Goal: Information Seeking & Learning: Learn about a topic

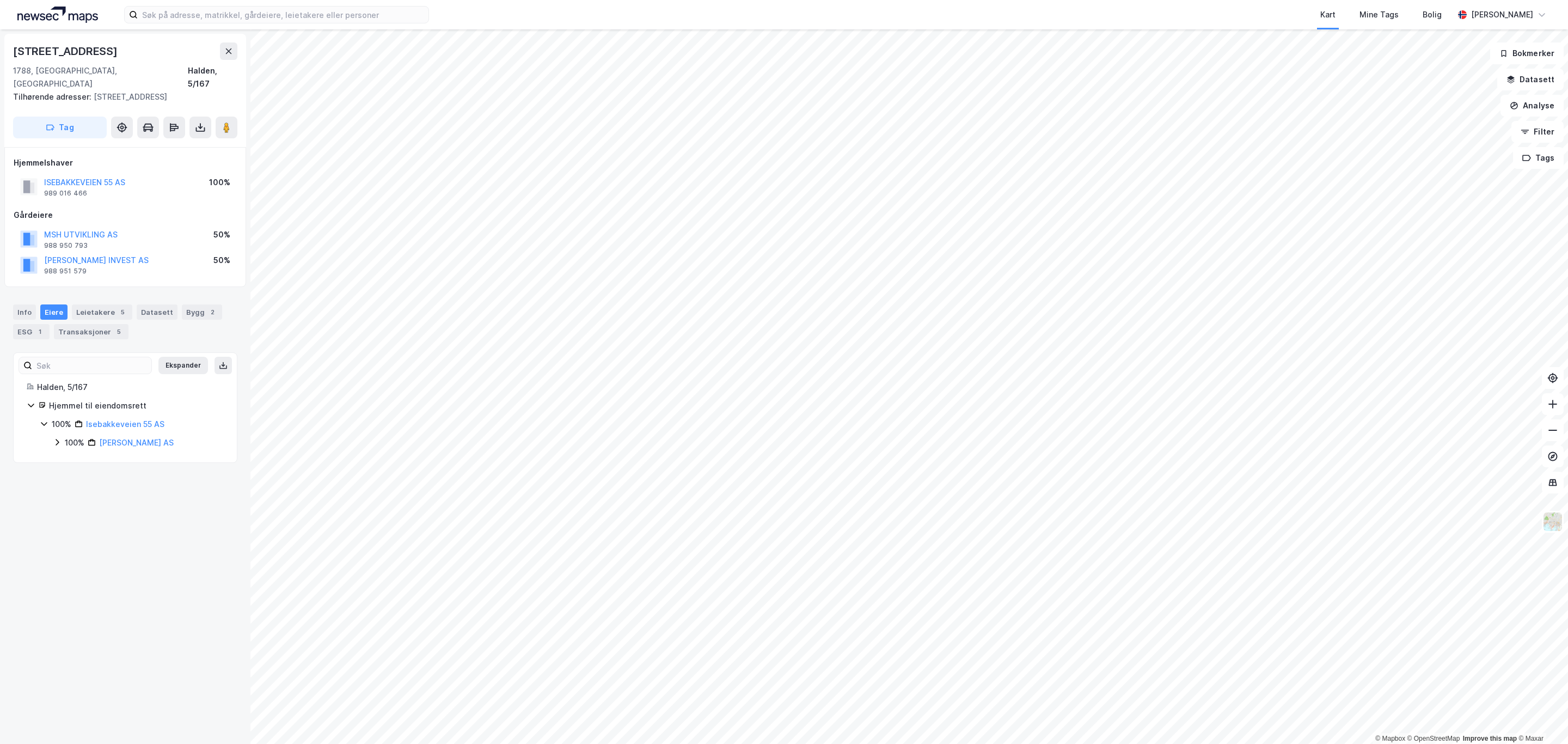
click at [784, 0] on html "Kart Mine Tags Bolig [PERSON_NAME] © Mapbox © OpenStreetMap Improve this map © …" at bounding box center [784, 372] width 1568 height 744
click at [93, 305] on div "Leietakere 5" at bounding box center [102, 312] width 60 height 15
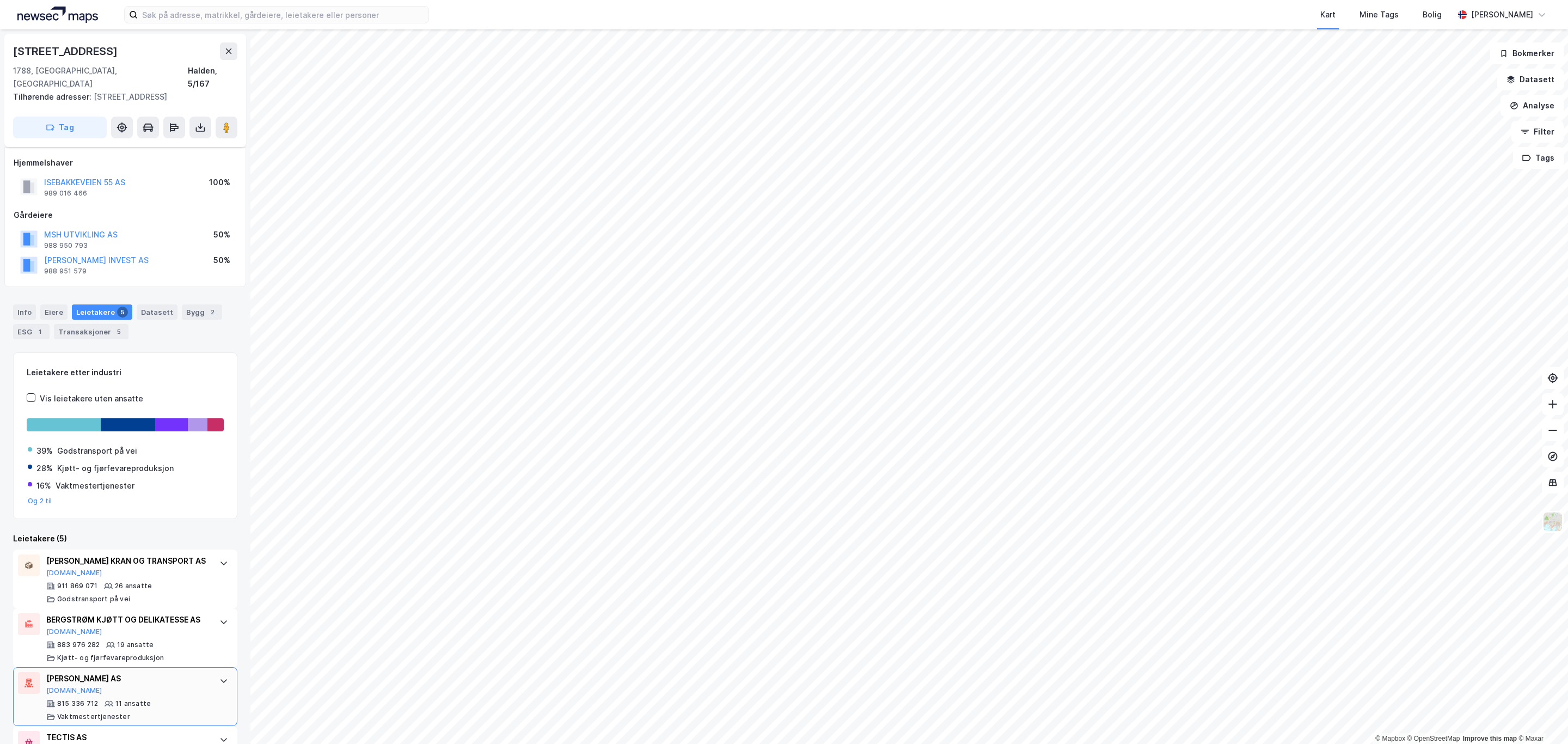
scroll to position [129, 0]
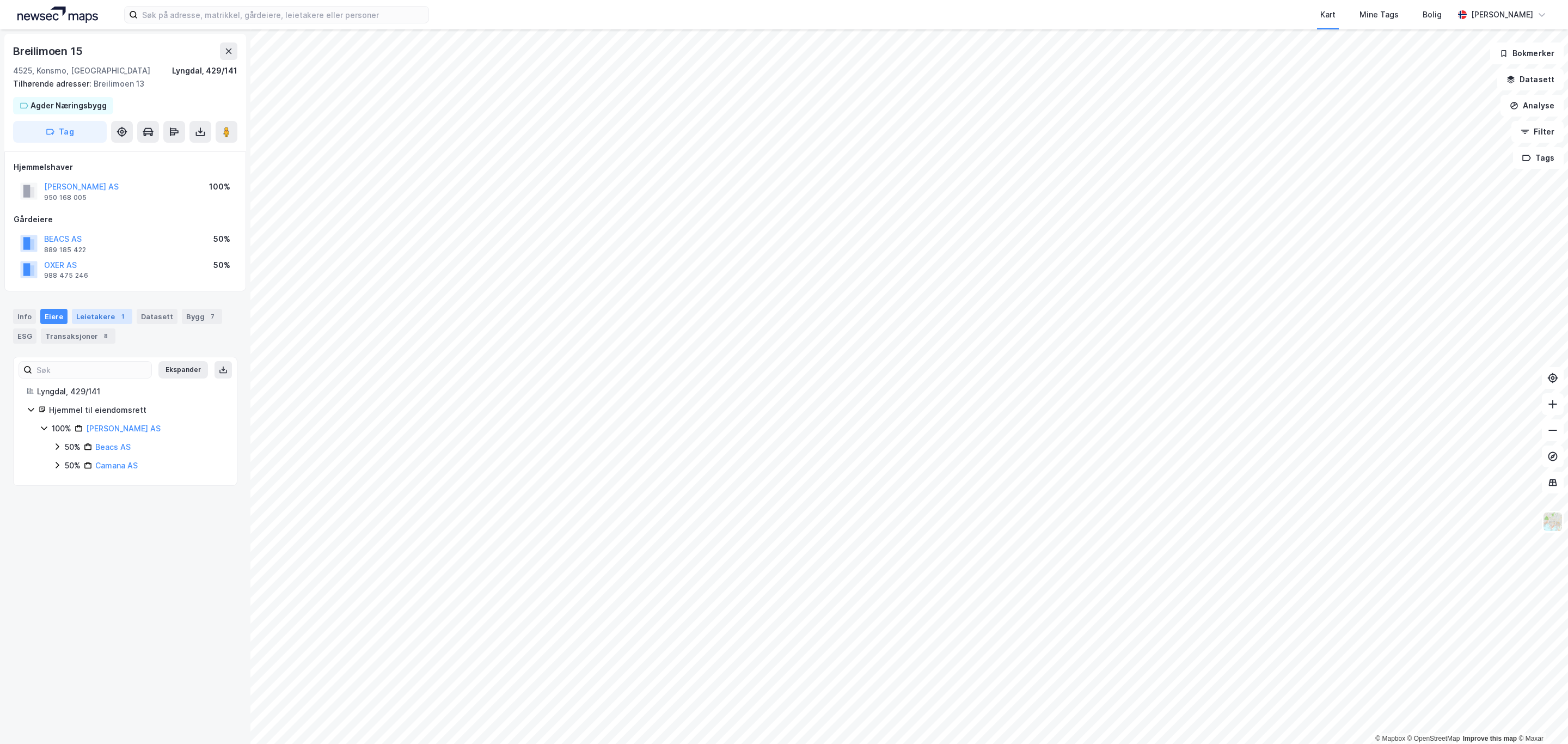
click at [101, 324] on div "Leietakere 1" at bounding box center [102, 316] width 60 height 15
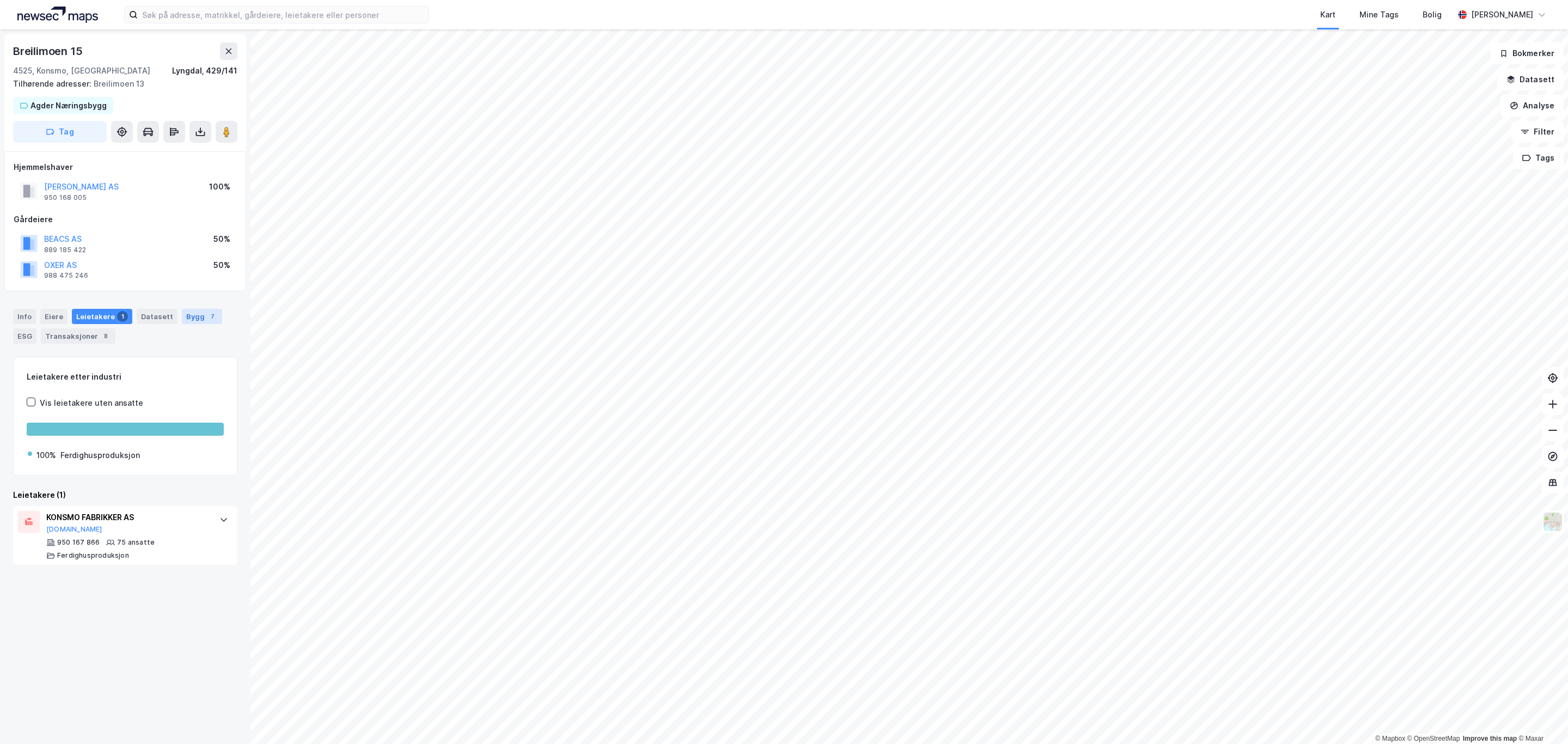
click at [187, 322] on div "Bygg 7" at bounding box center [202, 316] width 41 height 15
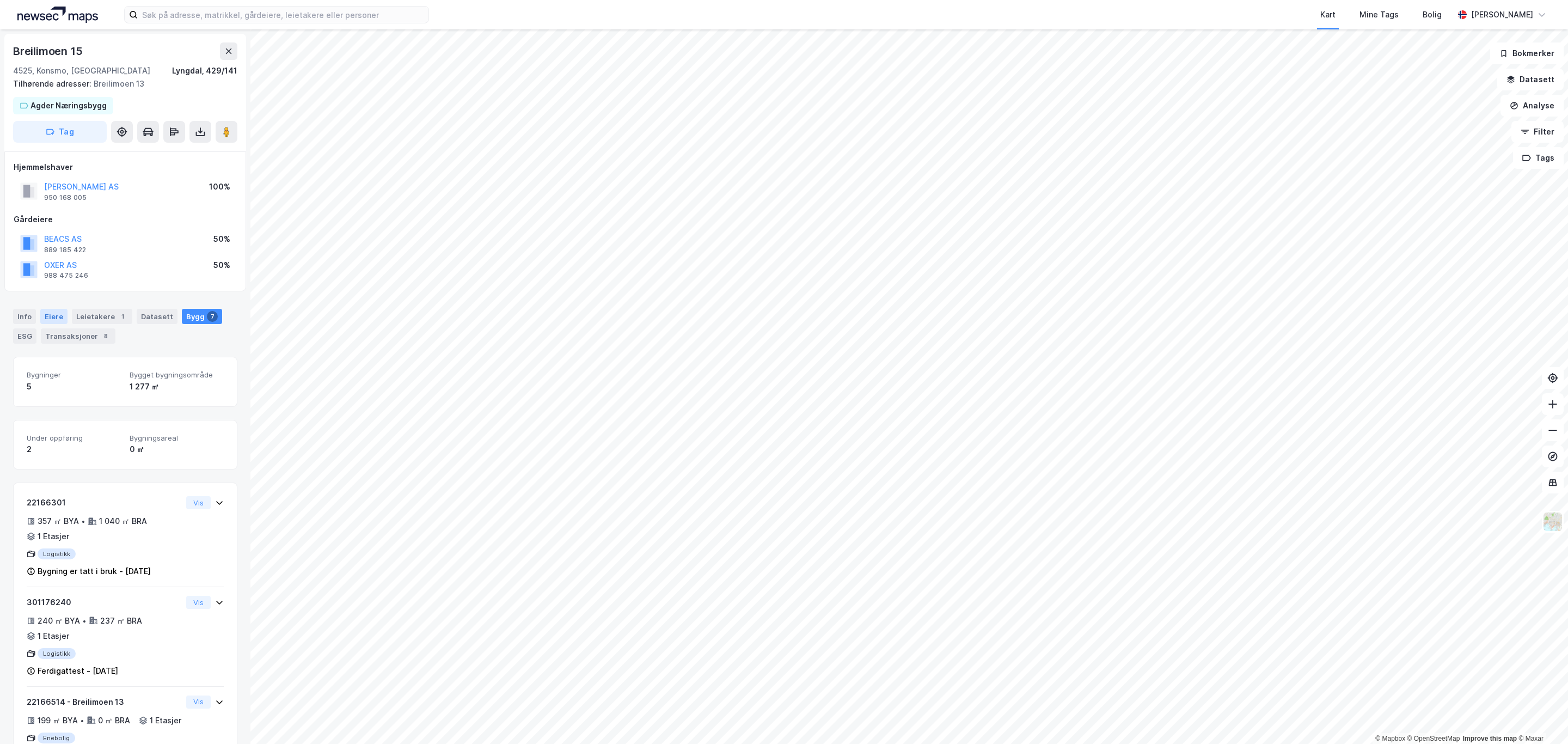
click at [49, 322] on div "Eiere" at bounding box center [54, 316] width 27 height 15
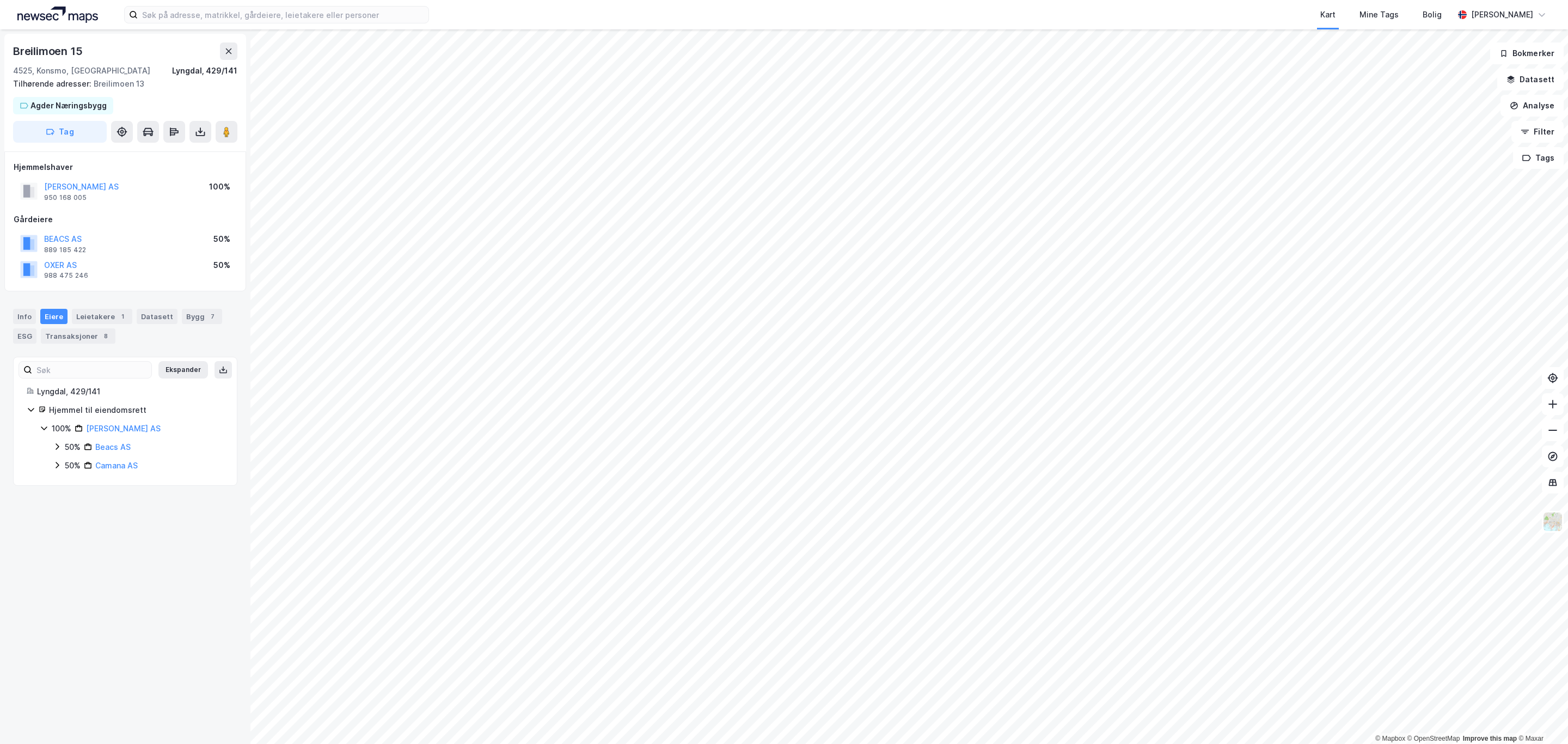
click at [51, 470] on div "100% Ole Kristian AS 50% Beacs AS 50% Camana AS" at bounding box center [132, 447] width 184 height 50
click at [56, 466] on icon at bounding box center [57, 465] width 9 height 9
click at [54, 449] on icon at bounding box center [57, 447] width 9 height 9
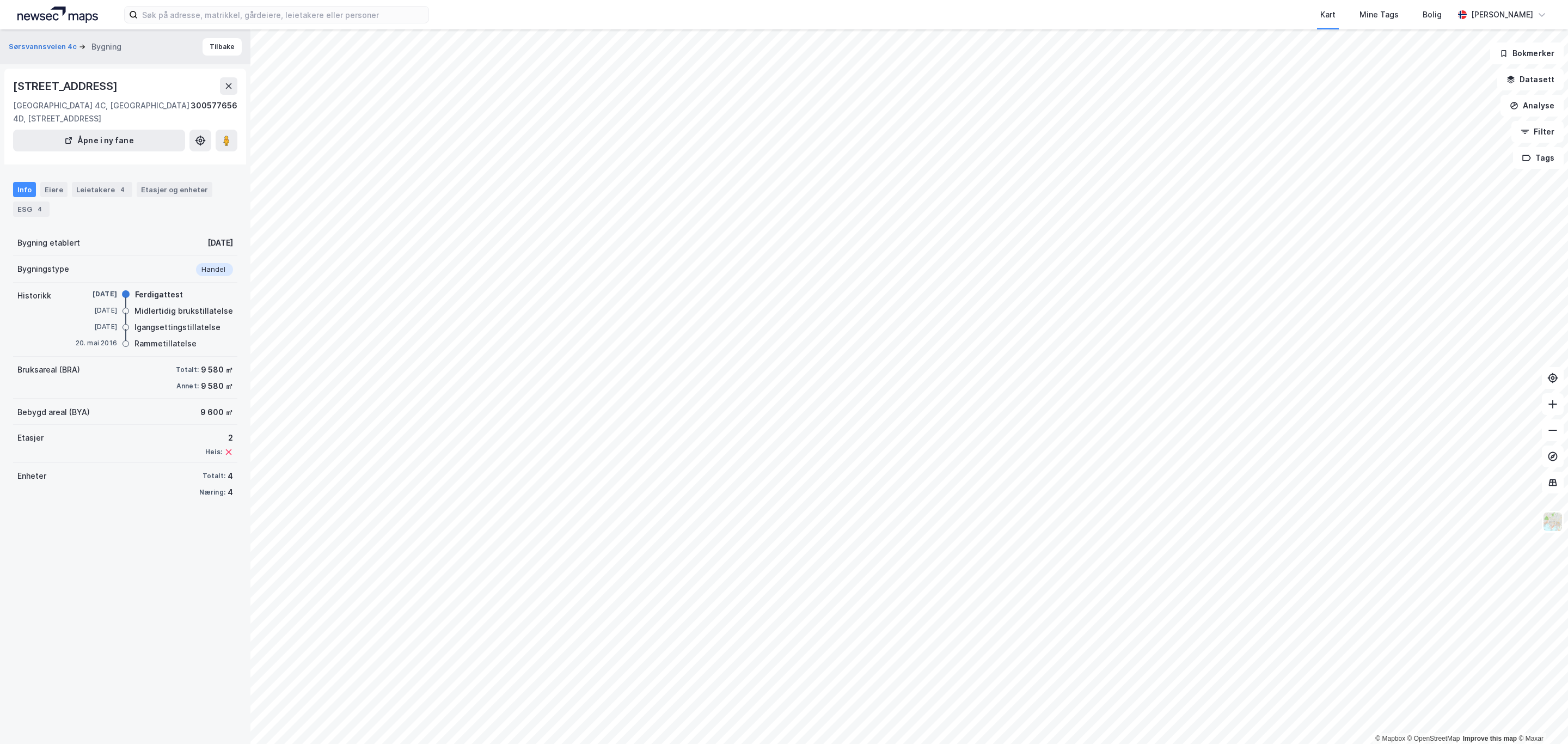
click at [102, 198] on div "Info Eiere Leietakere 4 Etasjer og enheter ESG 4" at bounding box center [125, 200] width 224 height 35
click at [102, 183] on div "Leietakere 4" at bounding box center [102, 190] width 60 height 15
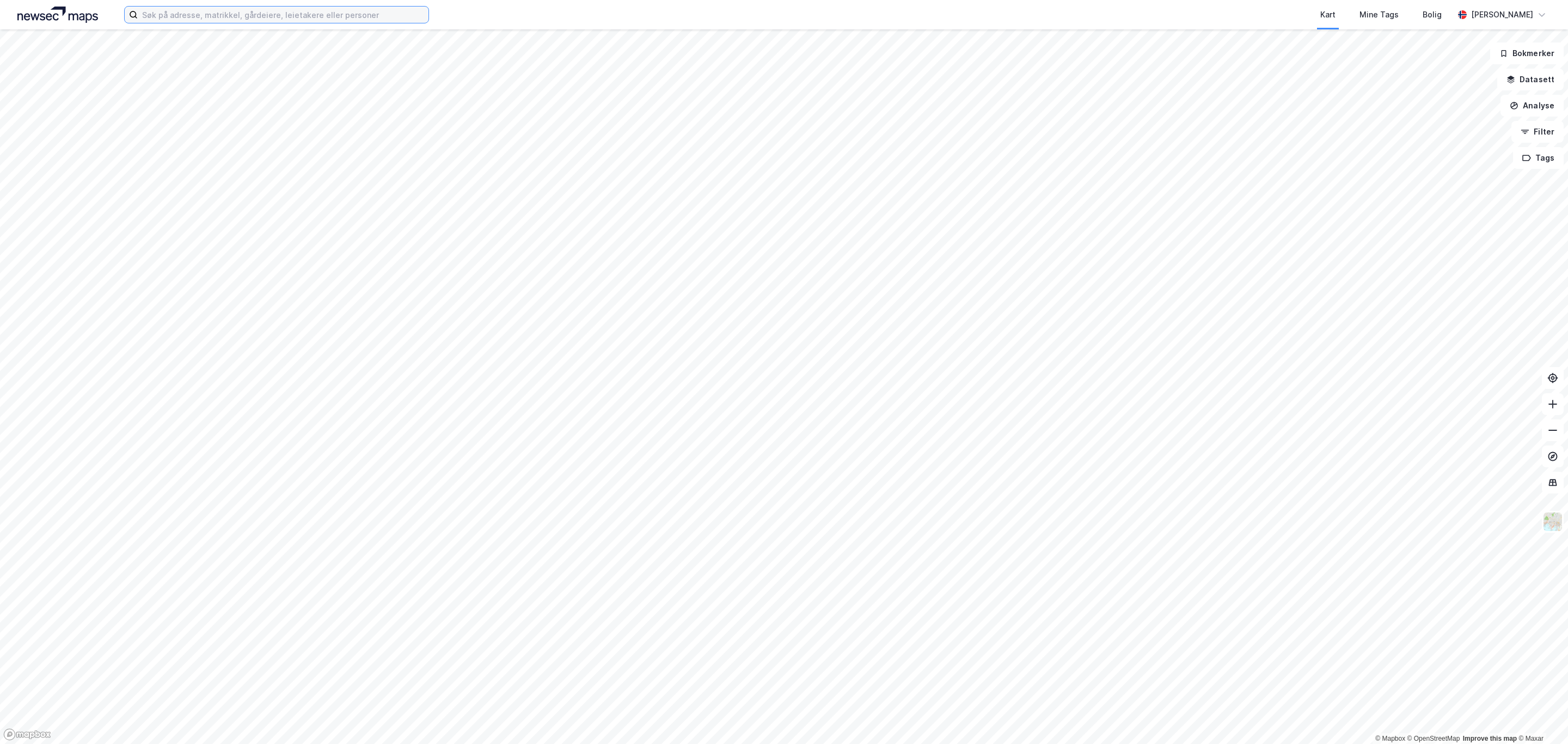
click at [182, 18] on input at bounding box center [282, 15] width 291 height 17
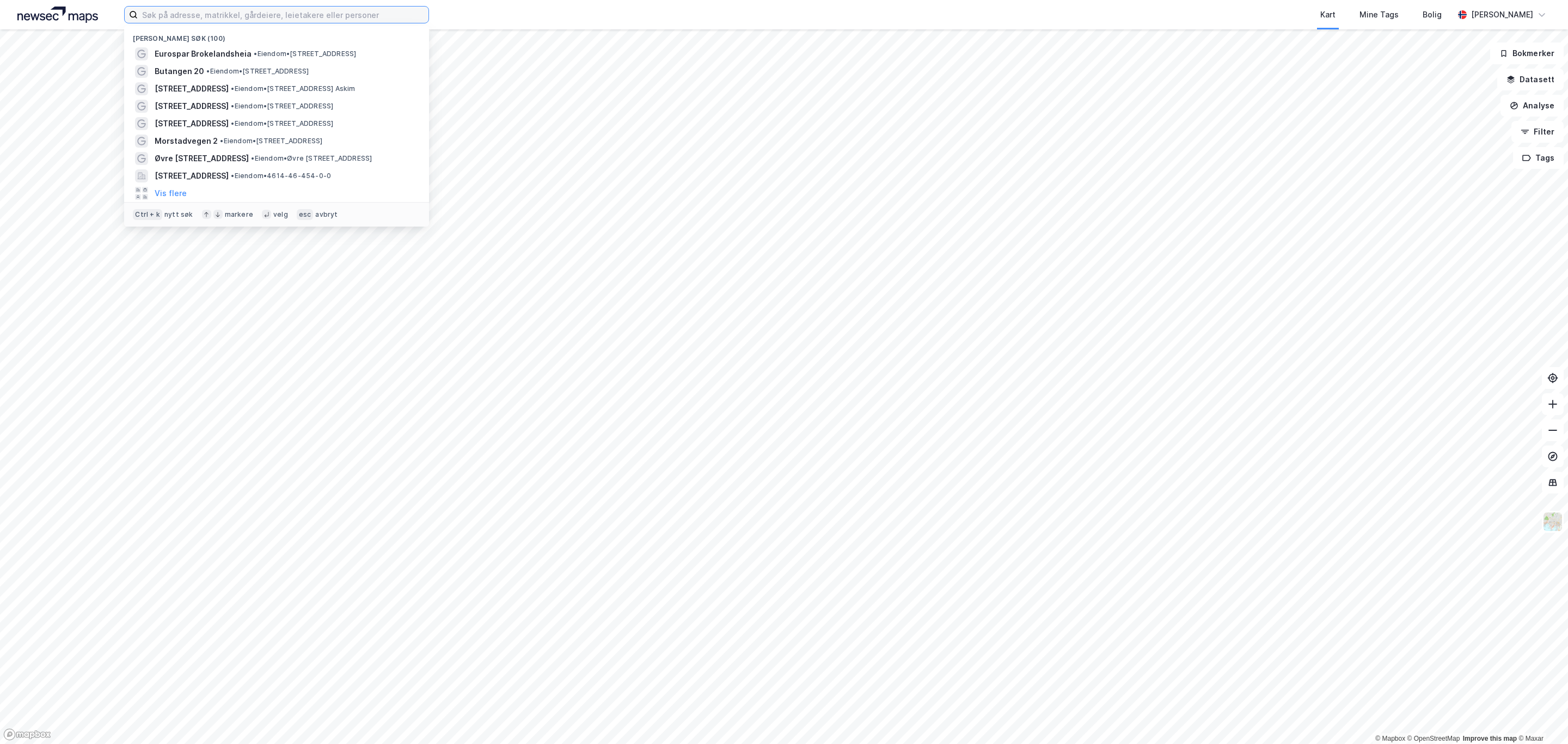
paste input "Meatjønnsvegen 94"
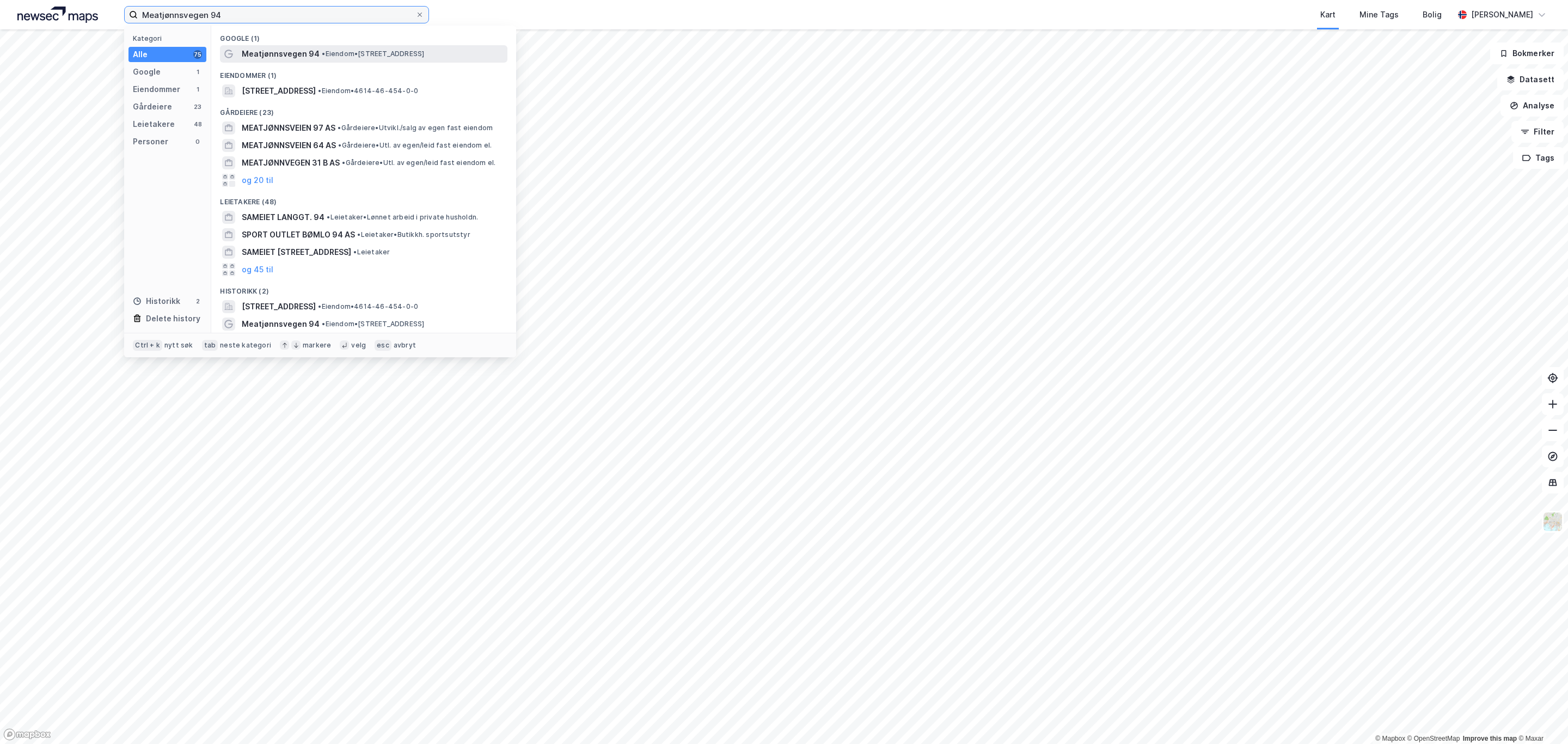
type input "Meatjønnsvegen 94"
click at [384, 51] on span "• Eiendom • Meatjønnsvegen 94, 5412 Stord" at bounding box center [374, 54] width 103 height 9
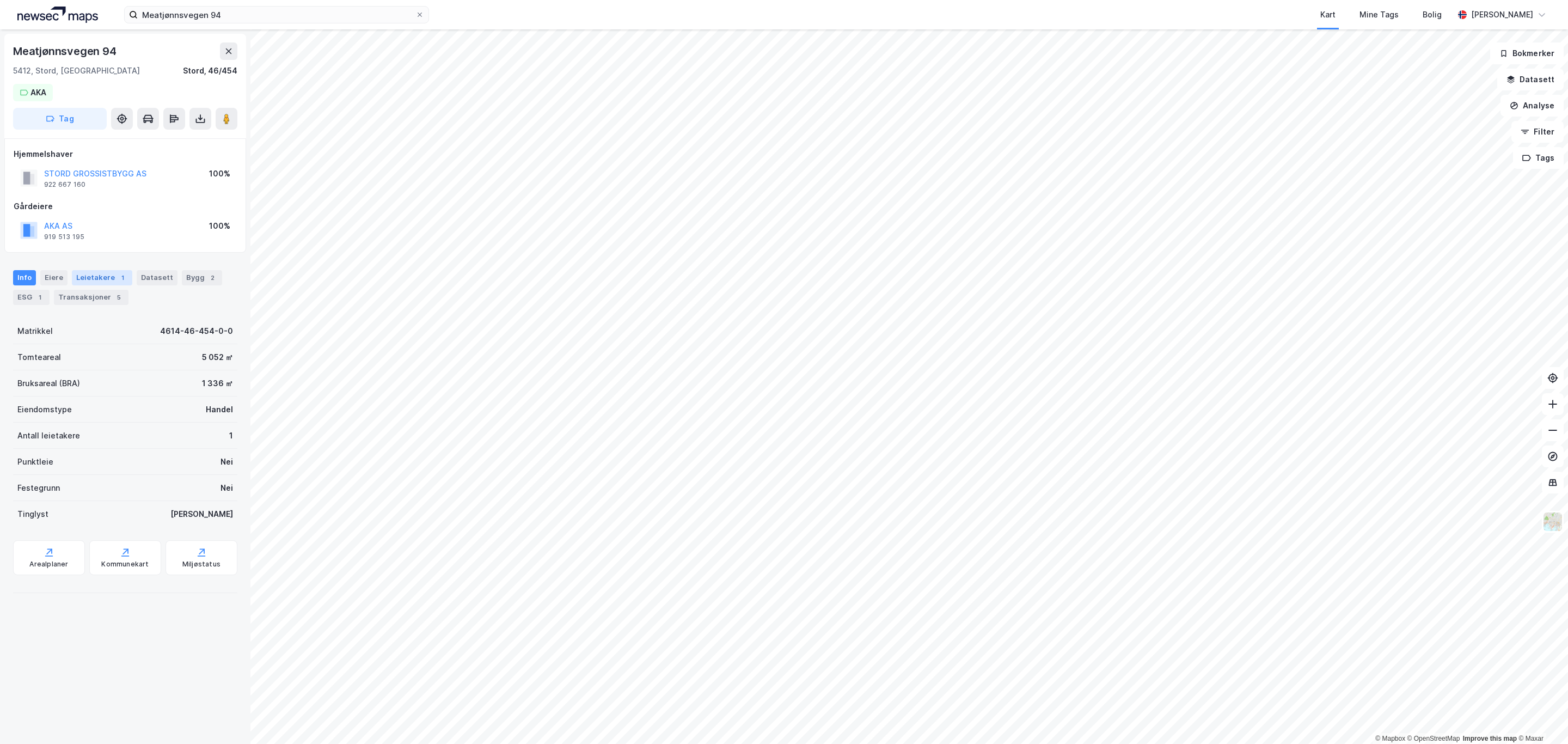
click at [95, 277] on div "Leietakere 1" at bounding box center [102, 278] width 60 height 15
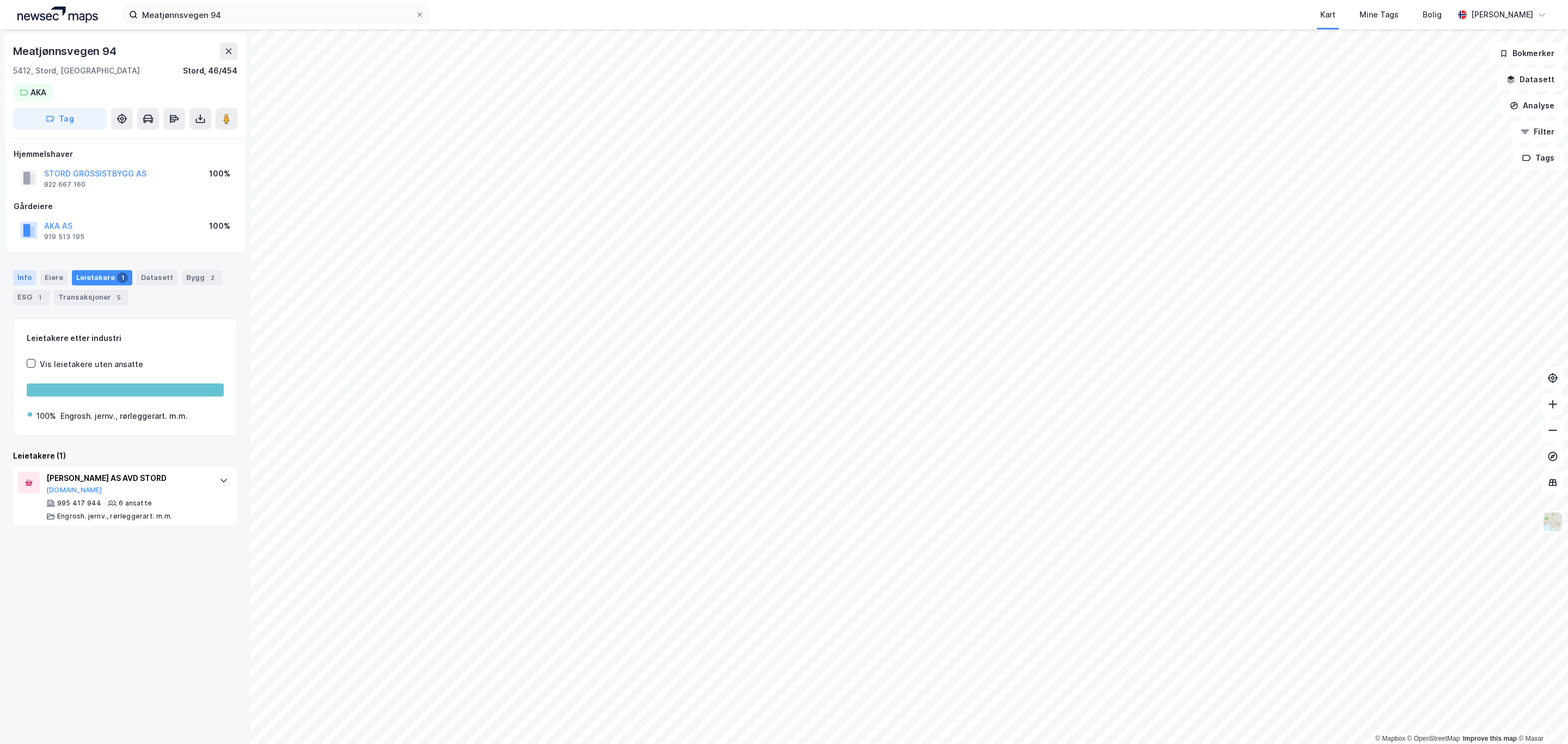
click at [27, 277] on div "Info" at bounding box center [25, 278] width 23 height 15
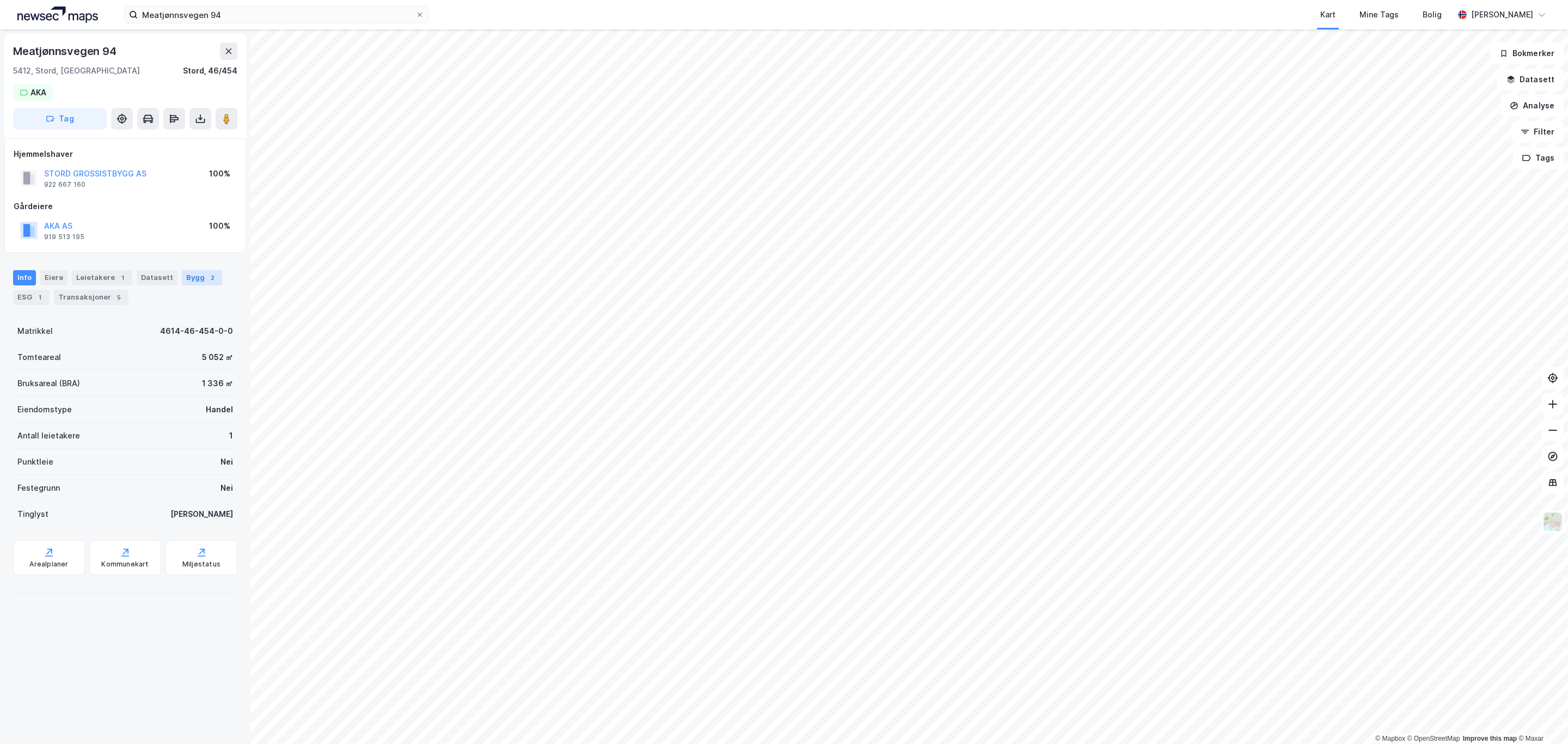
click at [183, 280] on div "Bygg 2" at bounding box center [202, 278] width 41 height 15
